Goal: Find specific page/section: Find specific page/section

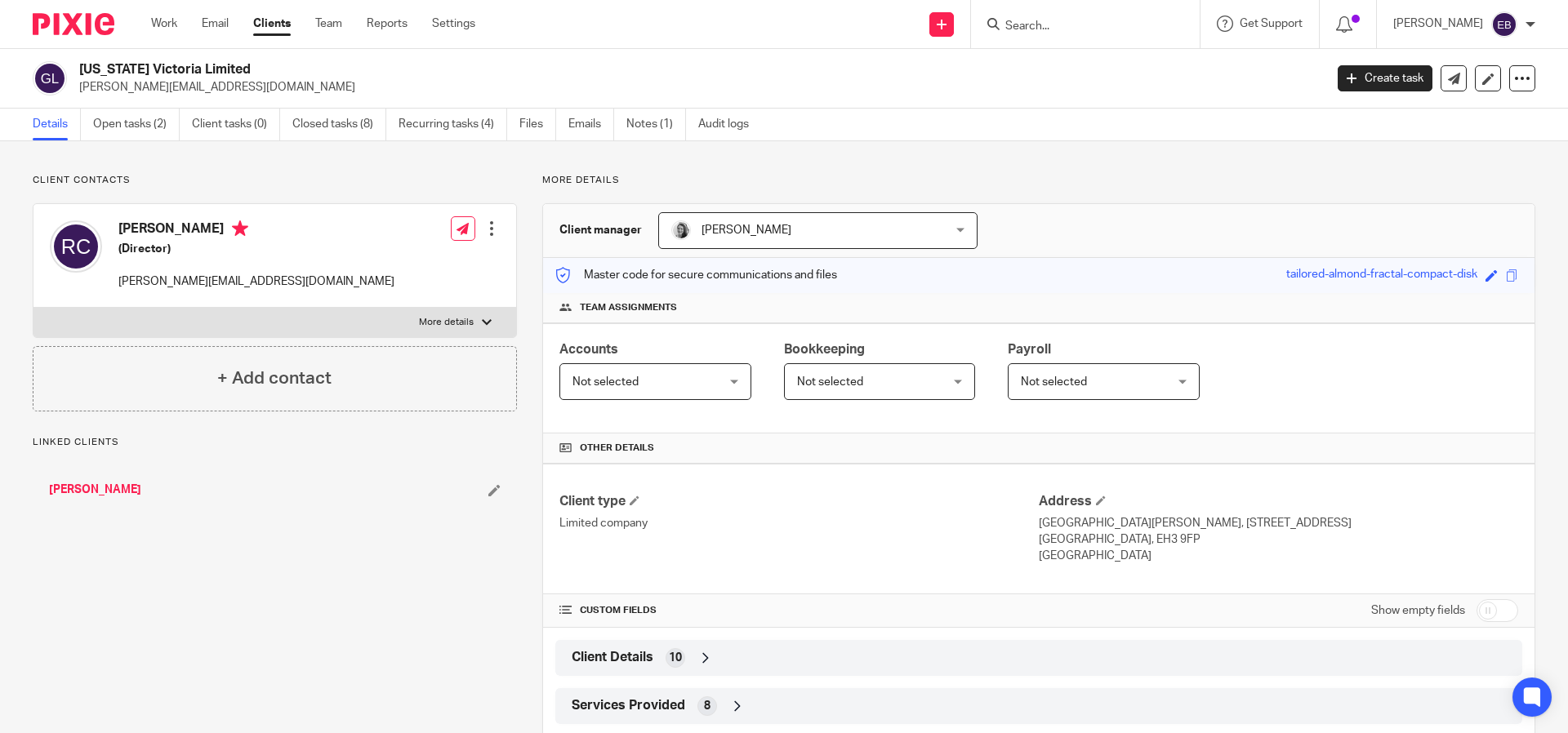
click at [620, 115] on ul "Details Open tasks (2) Client tasks (0) Closed tasks (8) Recurring tasks (4) Fi…" at bounding box center [403, 125] width 740 height 32
click at [639, 127] on link "Notes (1)" at bounding box center [655, 125] width 59 height 32
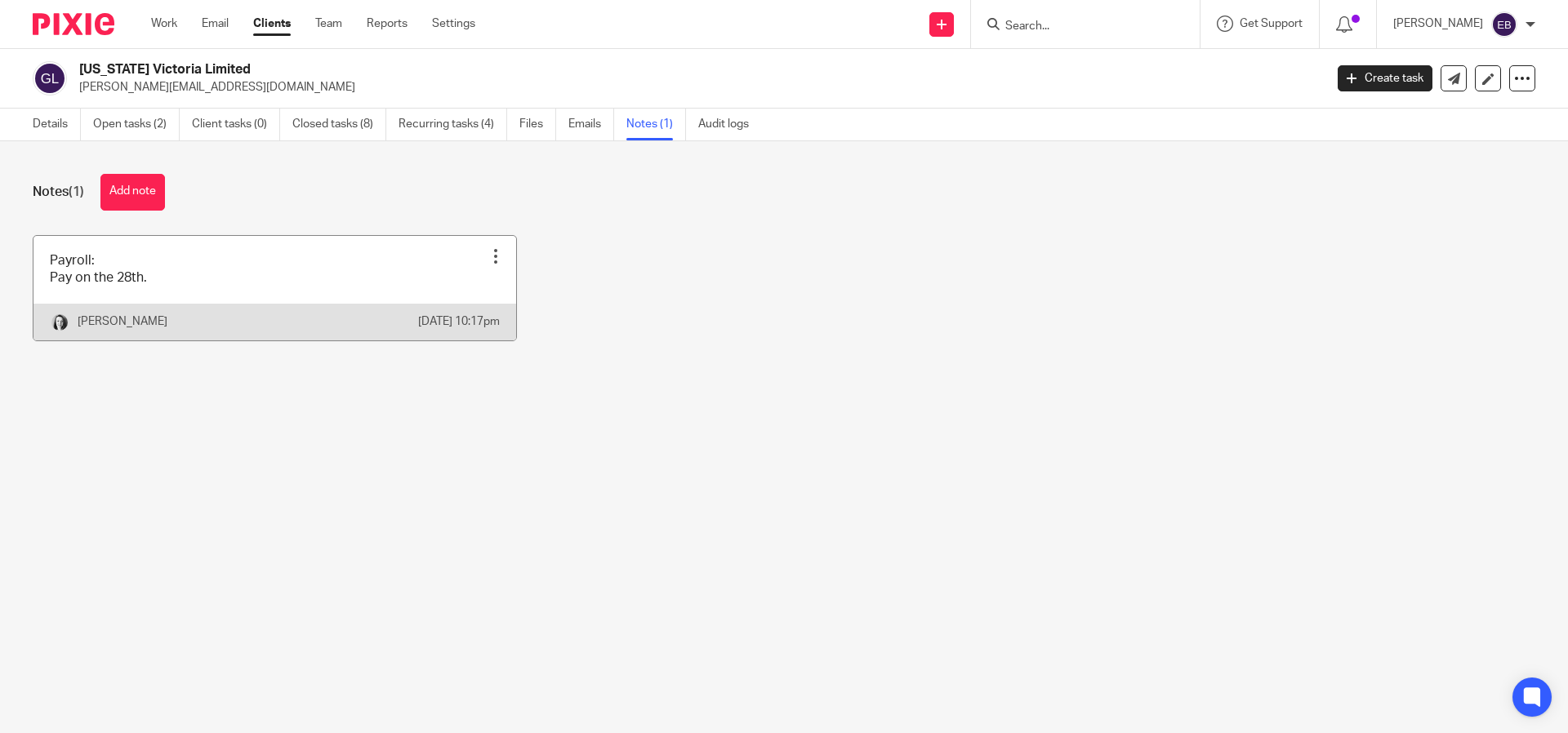
click at [218, 270] on link at bounding box center [275, 287] width 483 height 104
